Goal: Task Accomplishment & Management: Manage account settings

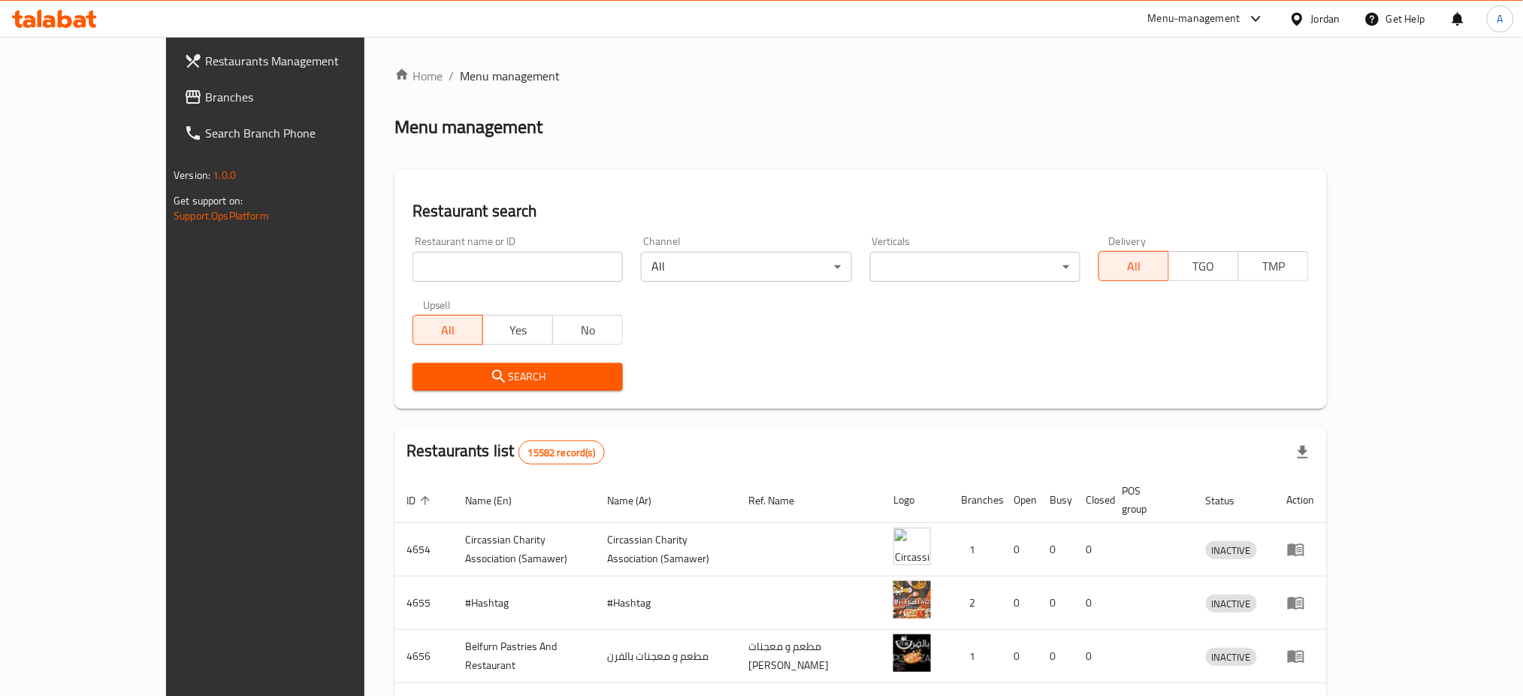
click at [476, 252] on input "search" at bounding box center [517, 267] width 210 height 30
click at [172, 82] on link "Branches" at bounding box center [296, 97] width 249 height 36
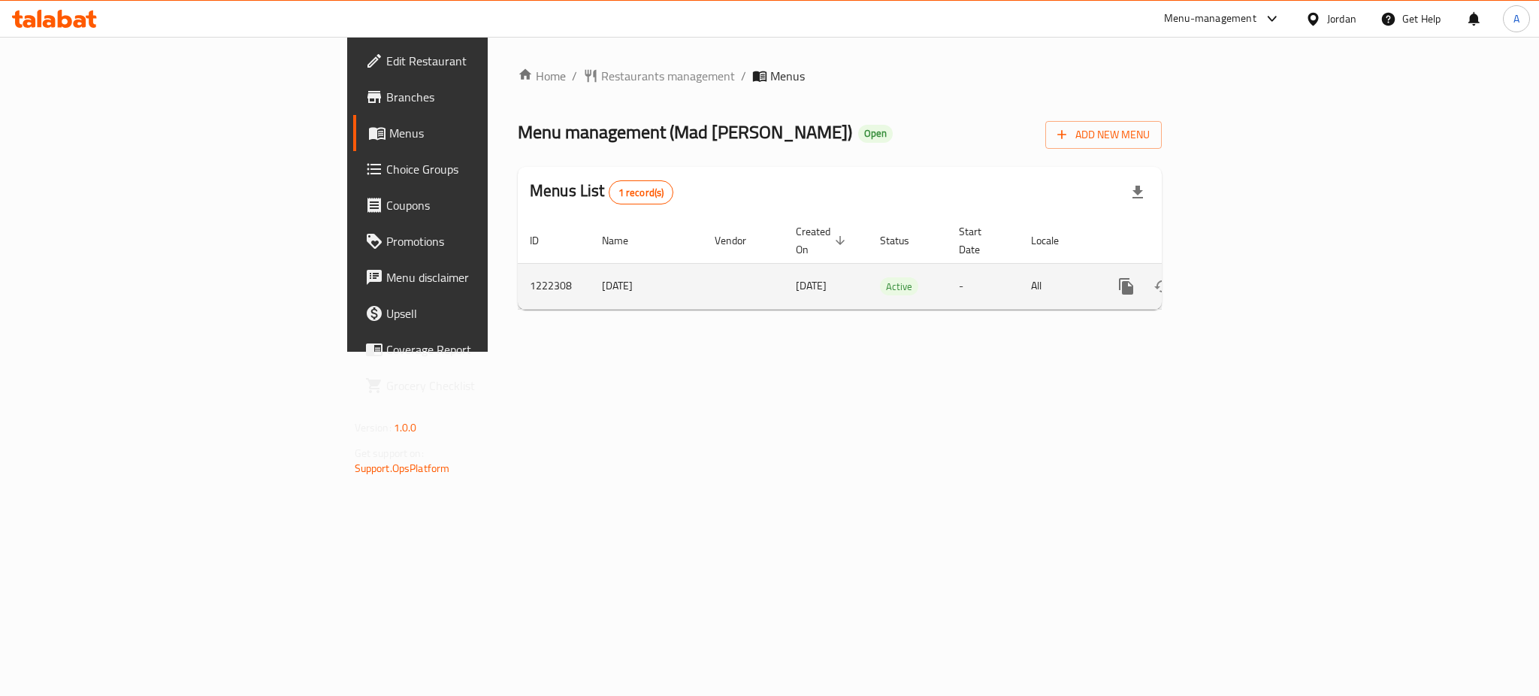
click at [1253, 268] on link "enhanced table" at bounding box center [1234, 286] width 36 height 36
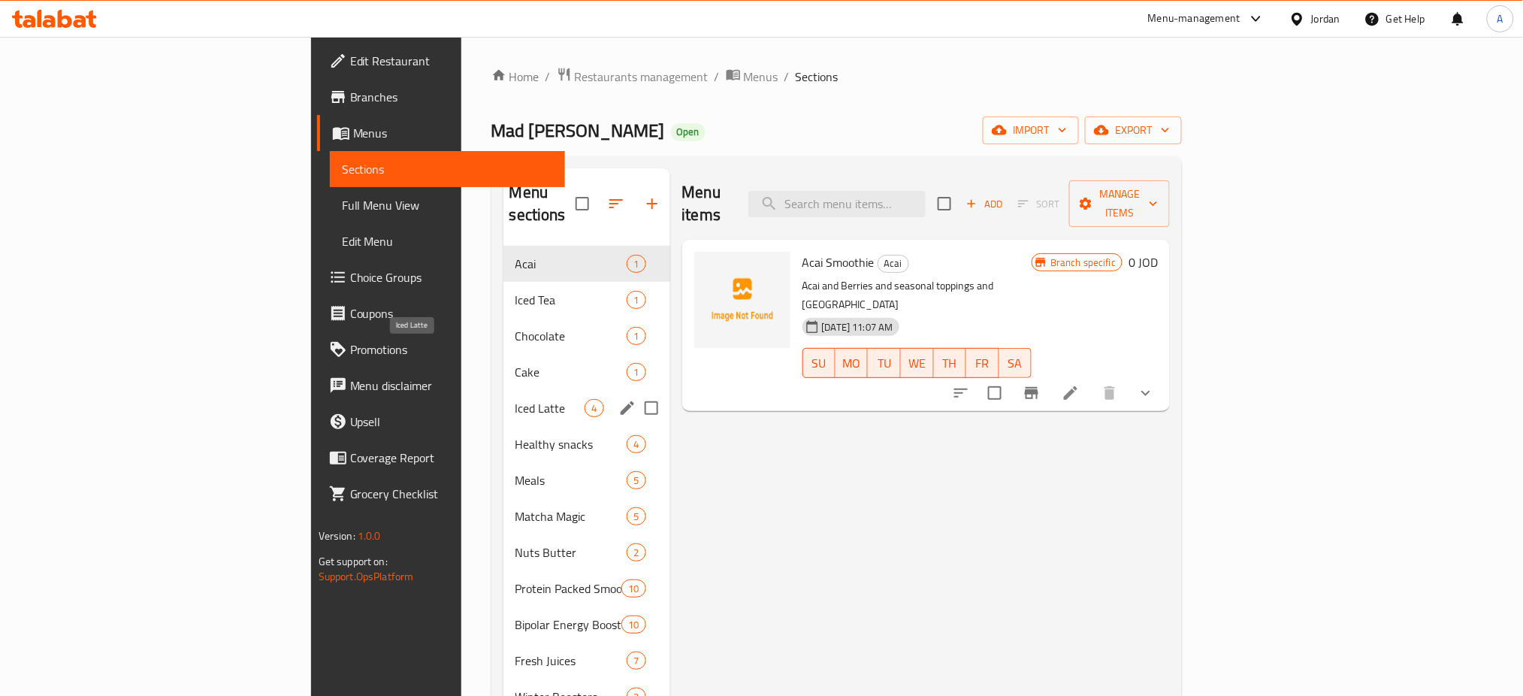
click at [515, 399] on span "Iced Latte" at bounding box center [550, 408] width 70 height 18
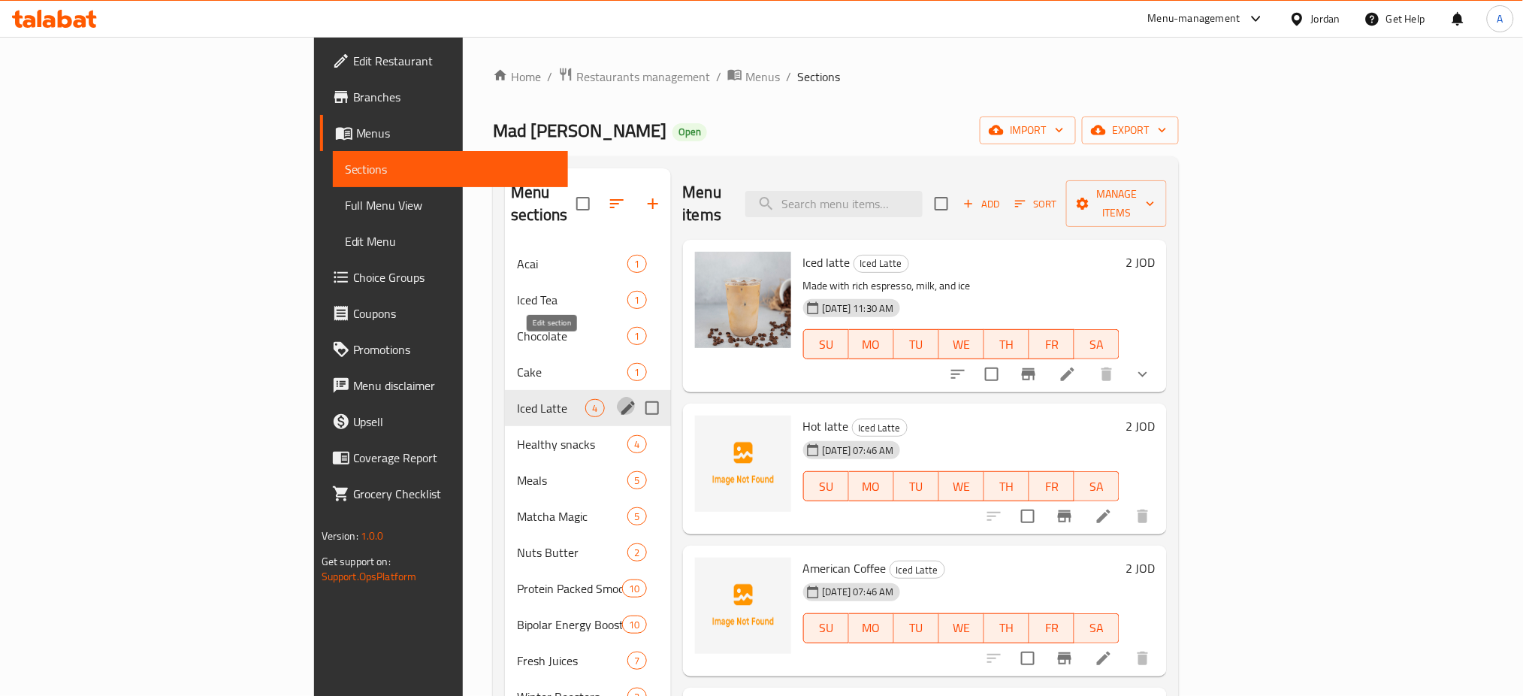
click at [621, 401] on icon "edit" at bounding box center [628, 408] width 14 height 14
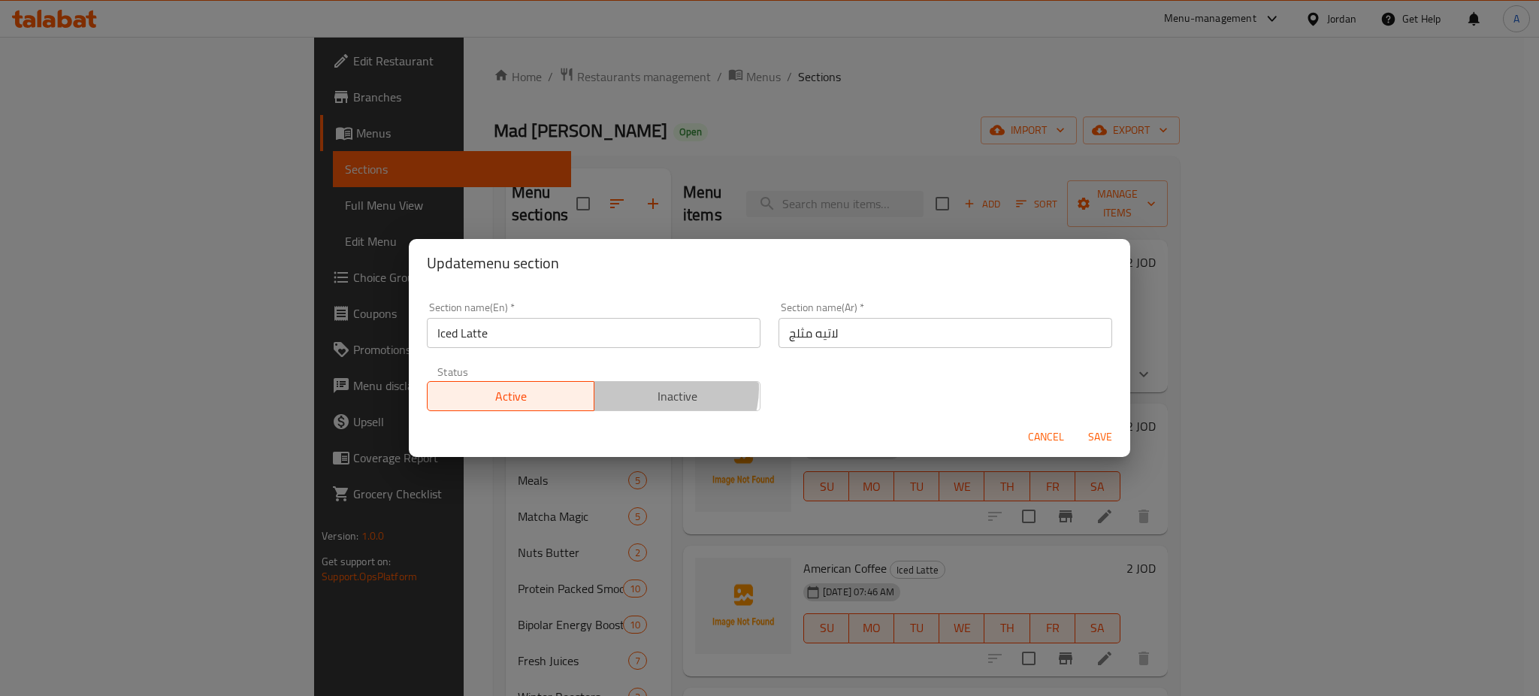
click at [664, 386] on span "Inactive" at bounding box center [677, 396] width 155 height 22
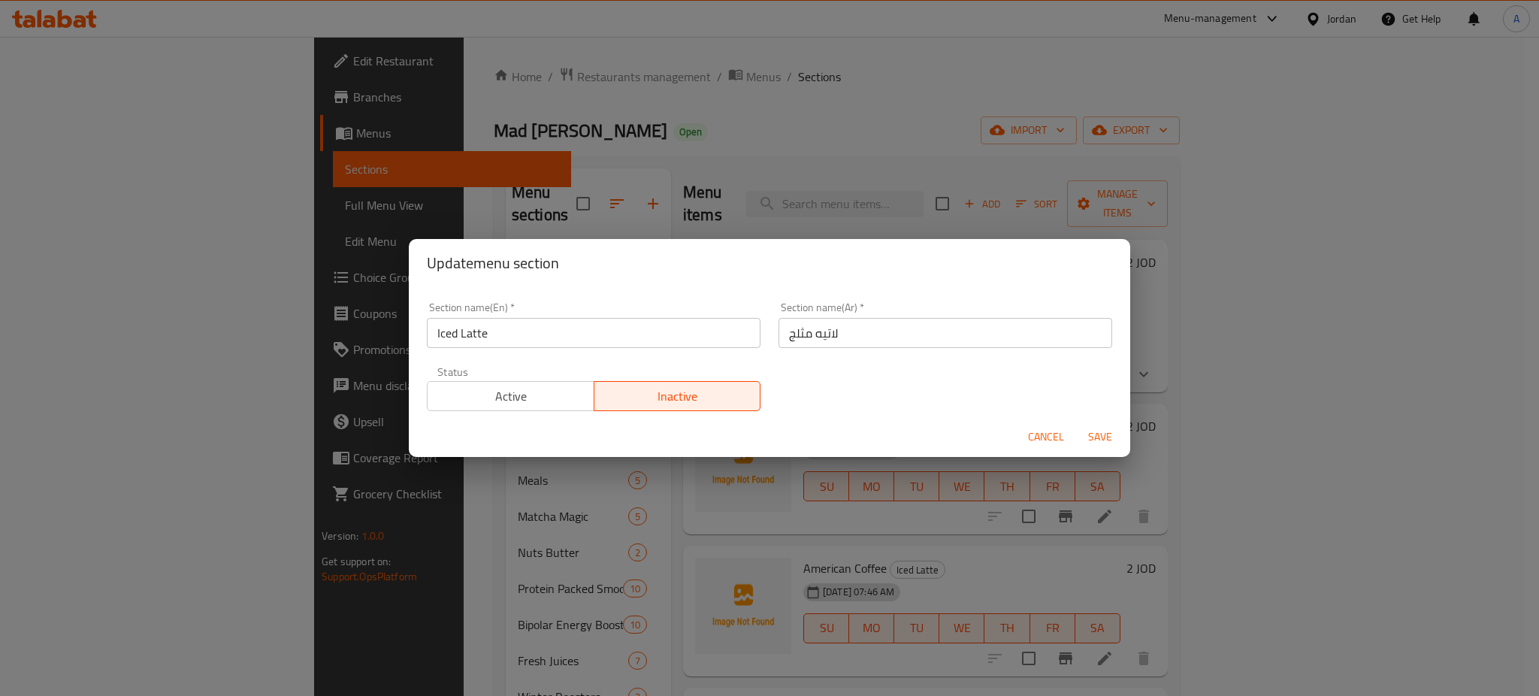
click at [1101, 438] on span "Save" at bounding box center [1100, 437] width 36 height 19
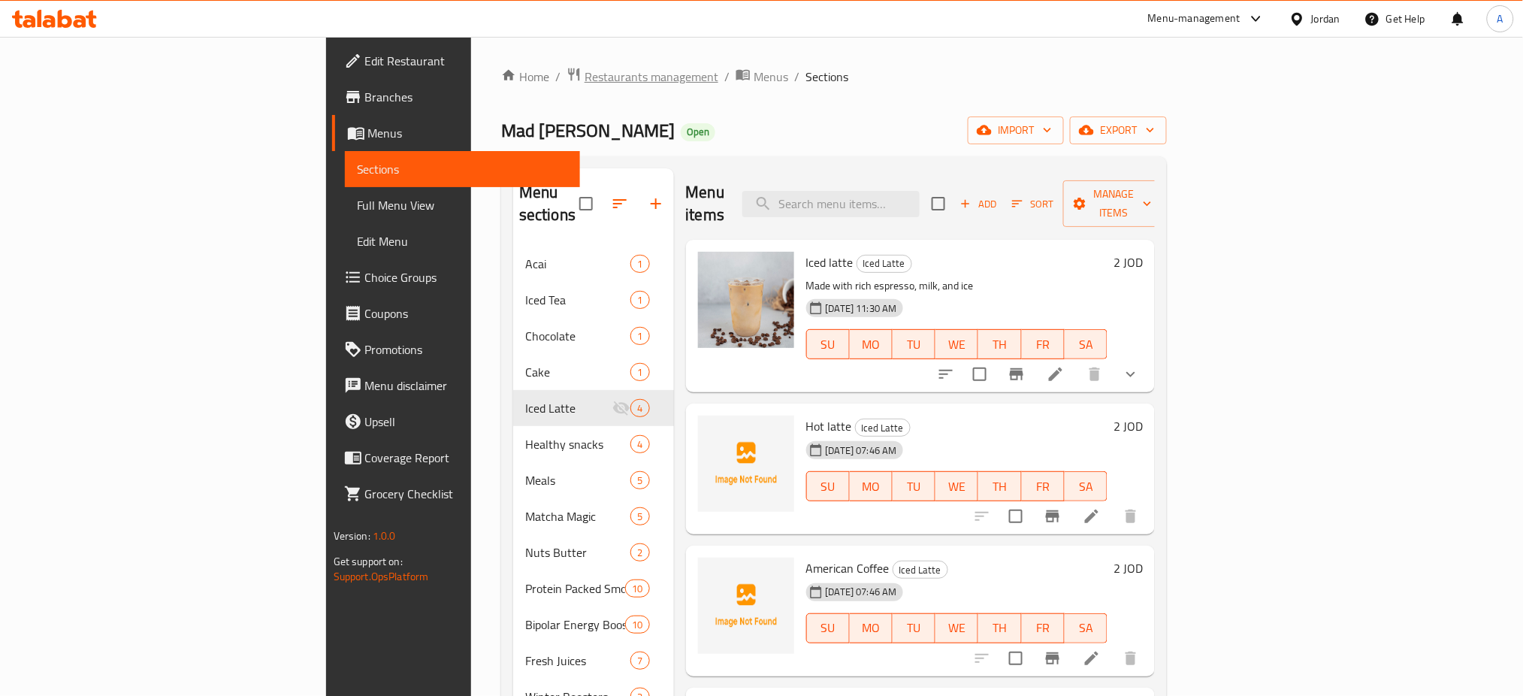
click at [585, 80] on span "Restaurants management" at bounding box center [652, 77] width 134 height 18
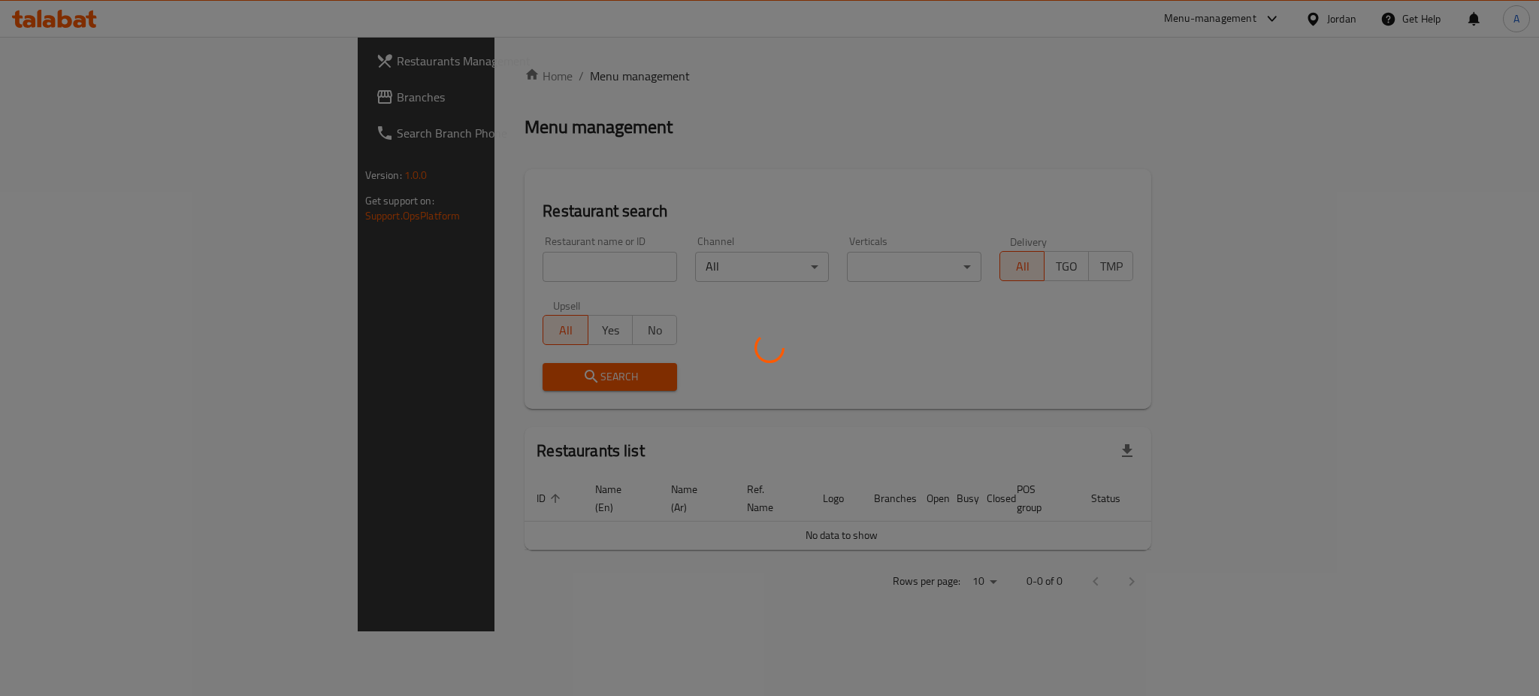
click at [451, 237] on div at bounding box center [769, 348] width 1539 height 696
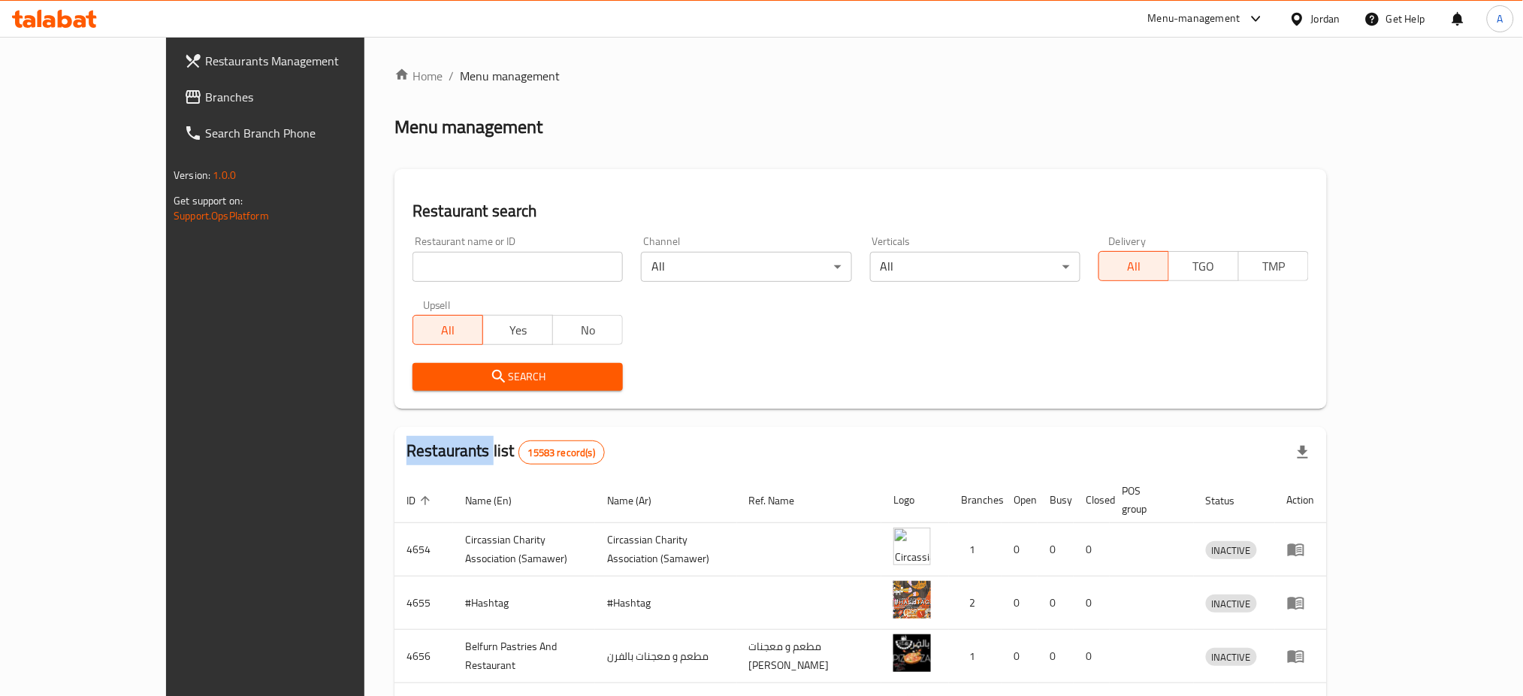
click at [451, 239] on div "Home / Menu management Menu management Restaurant search Restaurant name or ID …" at bounding box center [860, 587] width 932 height 1041
click at [451, 252] on input "search" at bounding box center [517, 267] width 210 height 30
type input "buns n sauce"
click button "Search" at bounding box center [517, 377] width 210 height 28
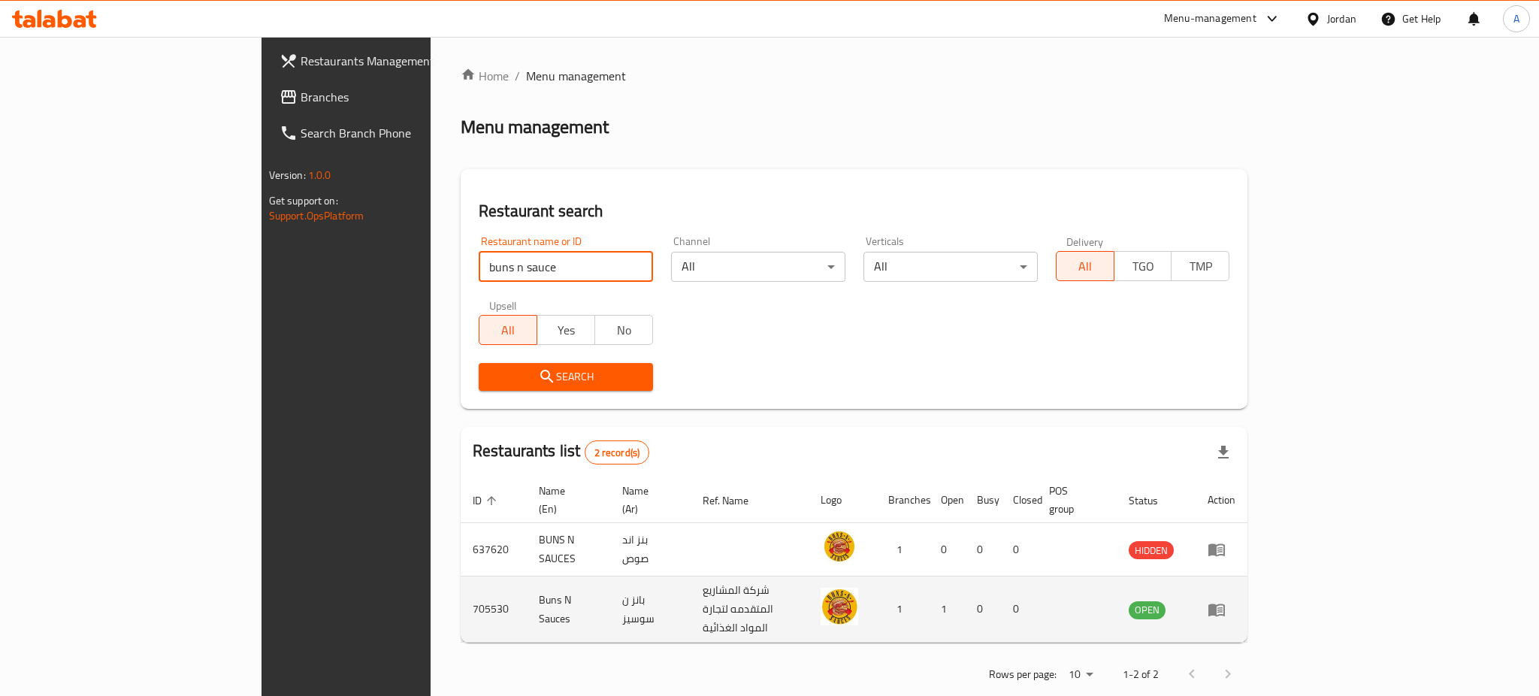
click at [1235, 600] on link "enhanced table" at bounding box center [1221, 609] width 28 height 18
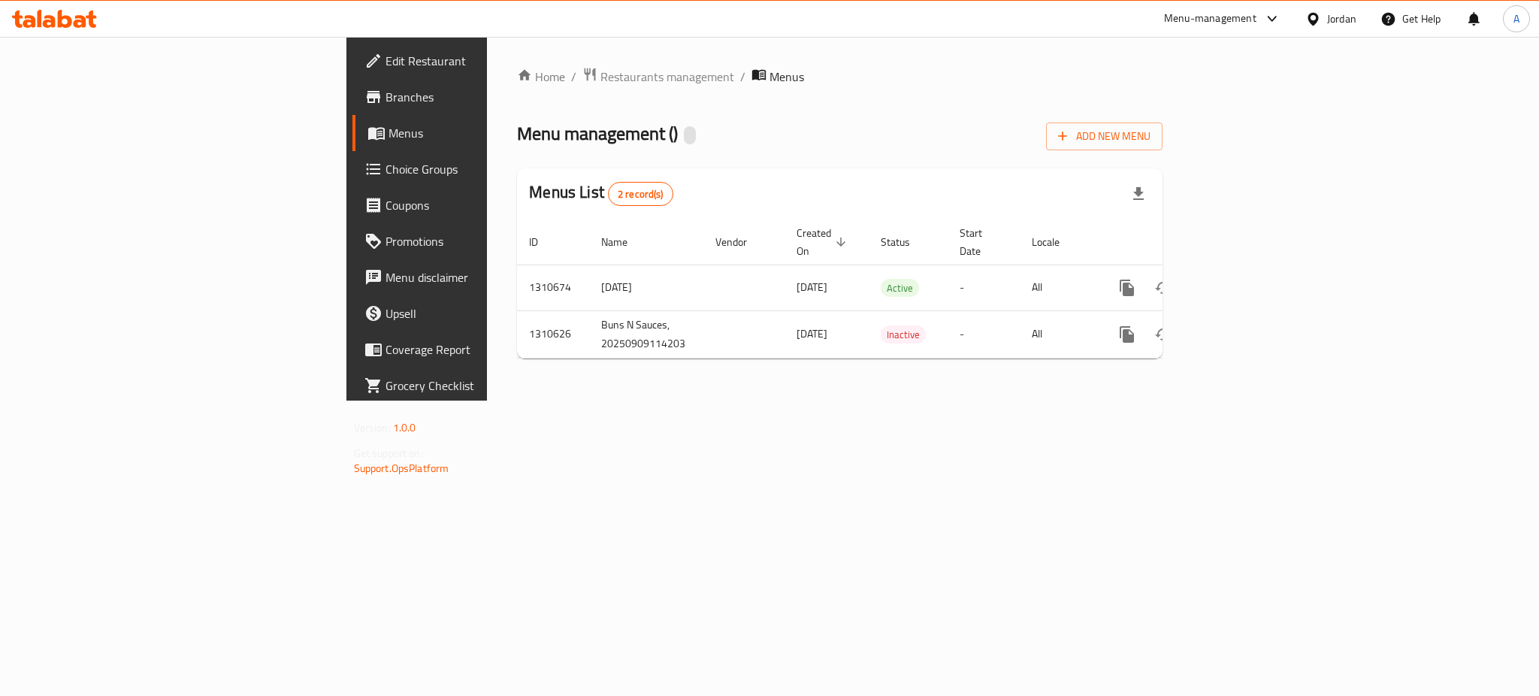
click at [352, 101] on link "Branches" at bounding box center [477, 97] width 251 height 36
